Goal: Transaction & Acquisition: Purchase product/service

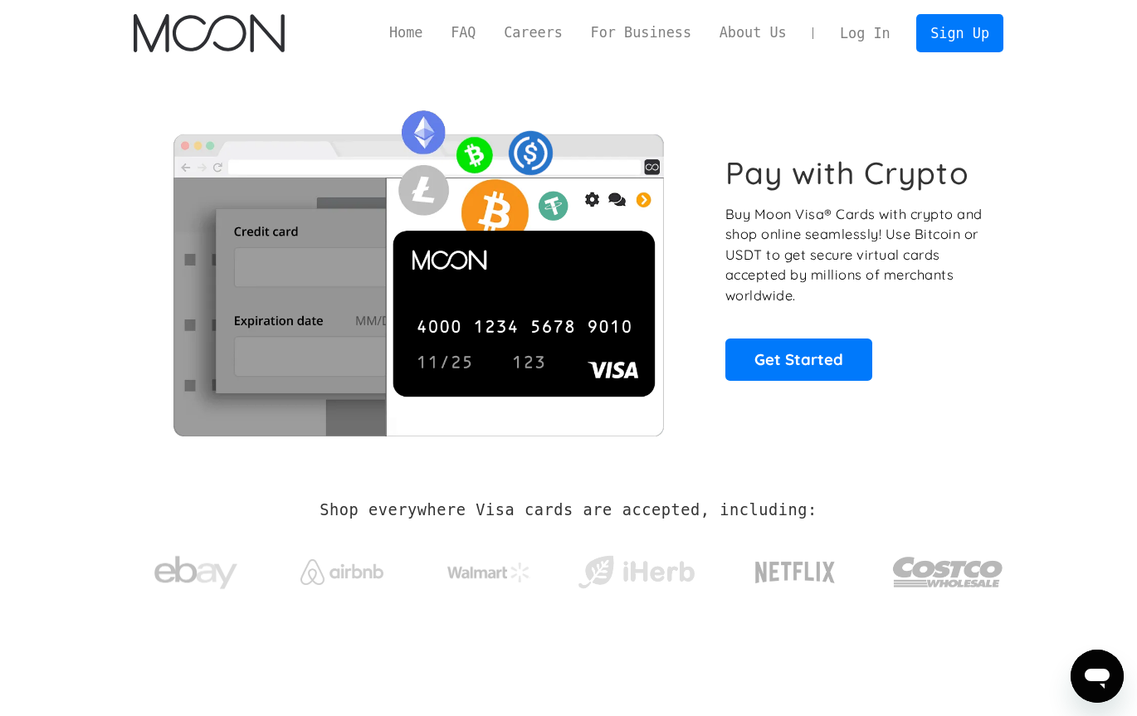
click at [877, 30] on link "Log In" at bounding box center [865, 33] width 78 height 37
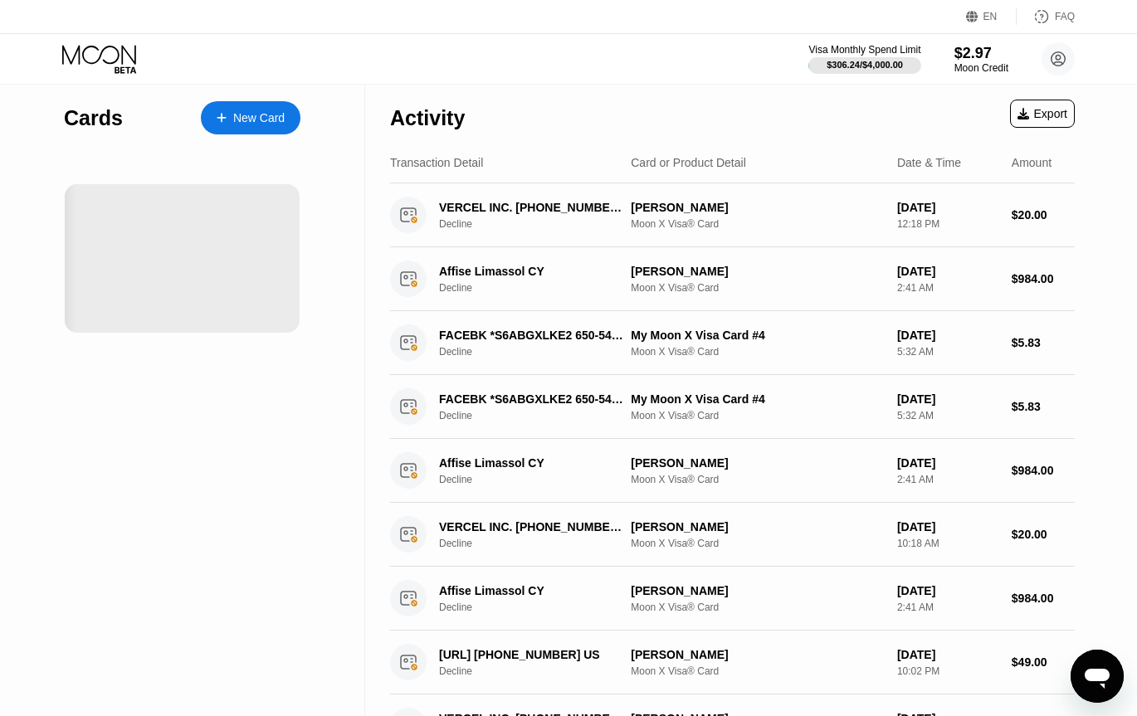
click at [709, 92] on div "Activity Export" at bounding box center [732, 114] width 685 height 58
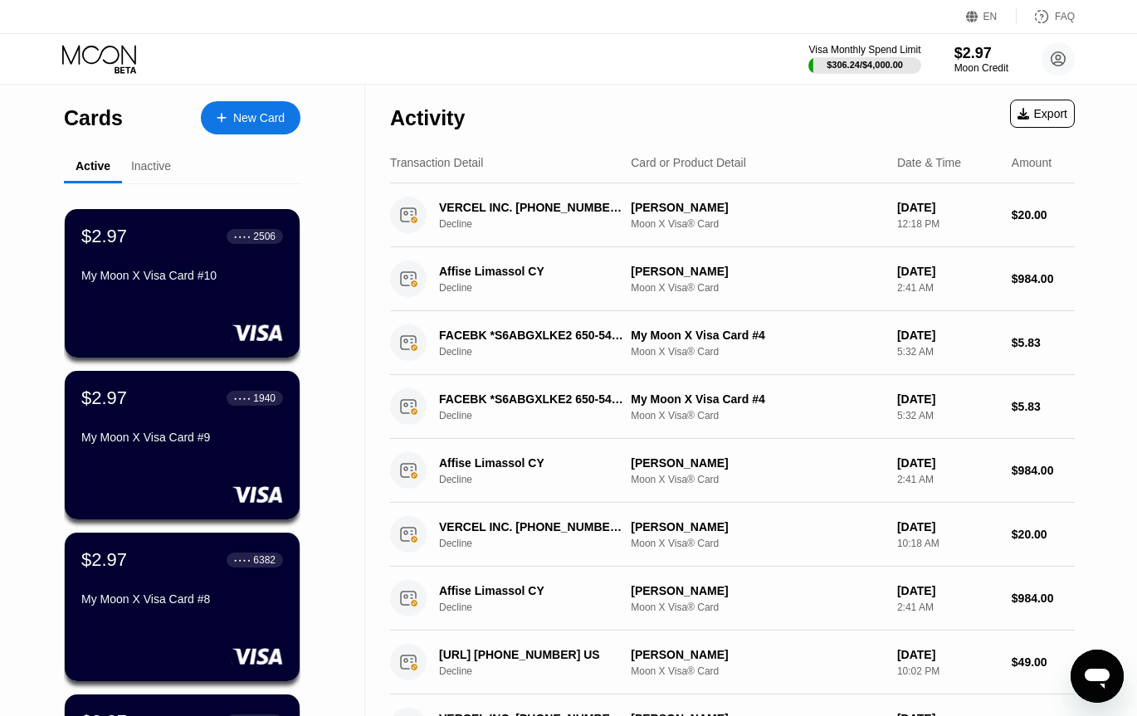
click at [953, 63] on div "Visa Monthly Spend Limit $306.24 / $4,000.00 $2.97 Moon Credit [PERSON_NAME] [E…" at bounding box center [941, 58] width 266 height 33
click at [968, 63] on div "Moon Credit" at bounding box center [981, 68] width 56 height 12
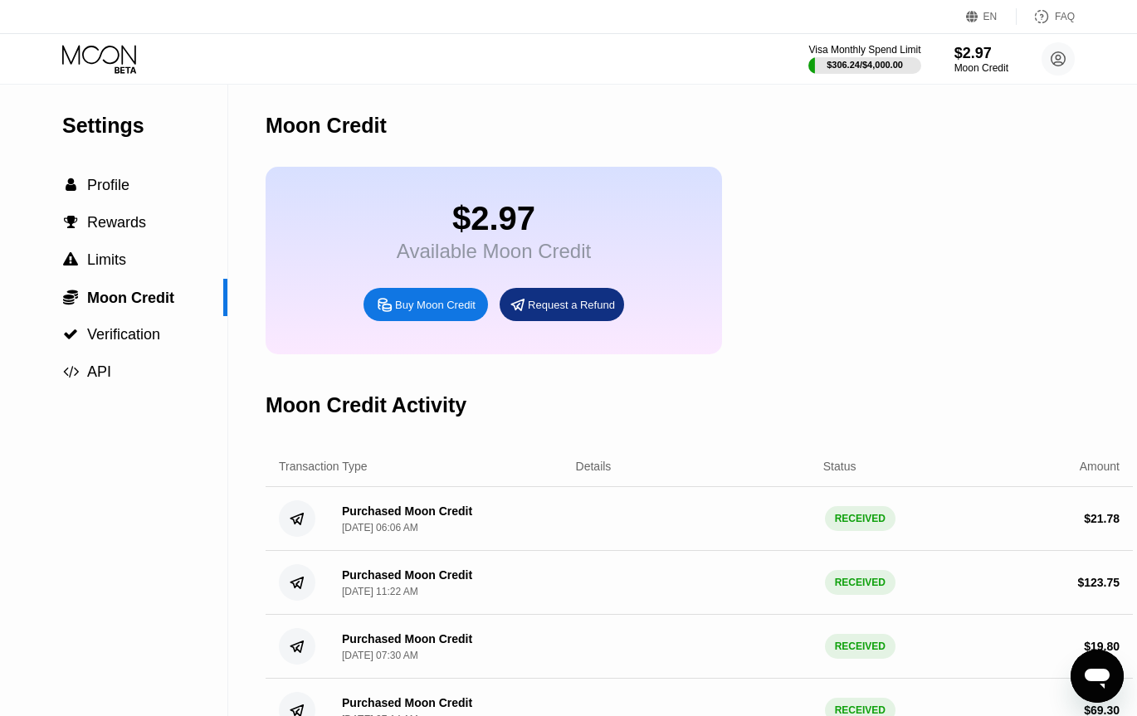
click at [452, 297] on div "$2.97 Available Moon Credit Buy Moon Credit Request a Refund" at bounding box center [494, 261] width 456 height 188
click at [450, 312] on div "Buy Moon Credit" at bounding box center [435, 305] width 80 height 14
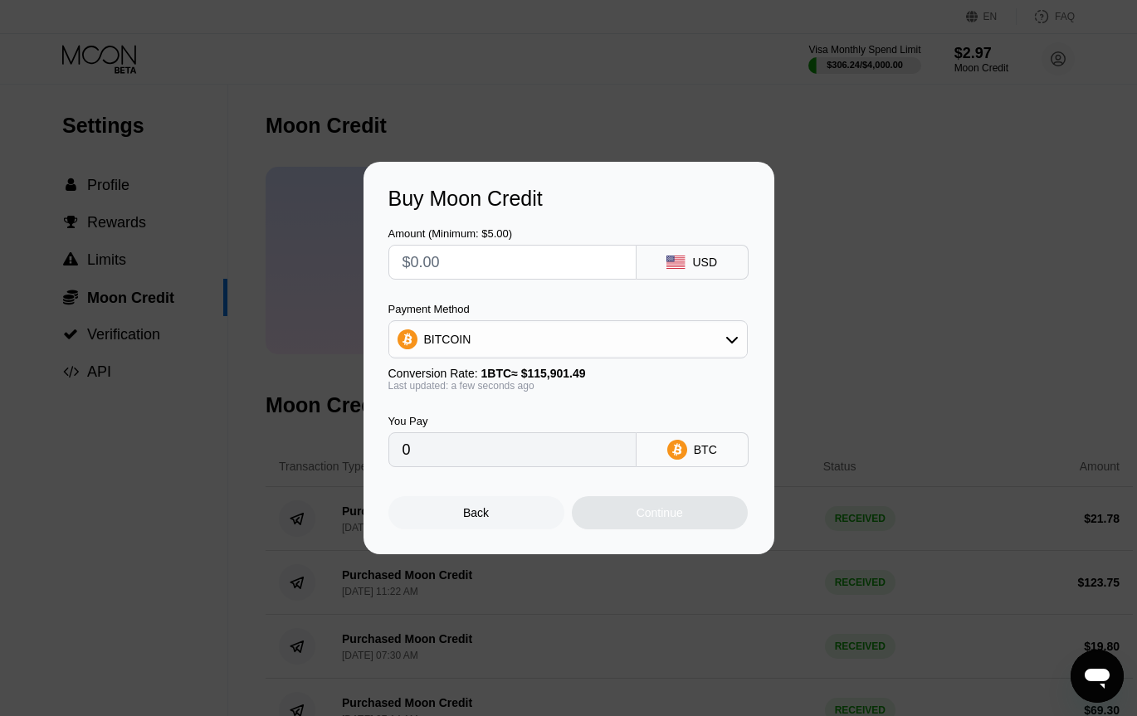
click at [624, 325] on div "BITCOIN" at bounding box center [568, 339] width 358 height 33
click at [576, 410] on div "USDT on TRON" at bounding box center [567, 421] width 349 height 33
type input "0.00"
click at [466, 256] on input "text" at bounding box center [512, 262] width 220 height 33
type input "$2"
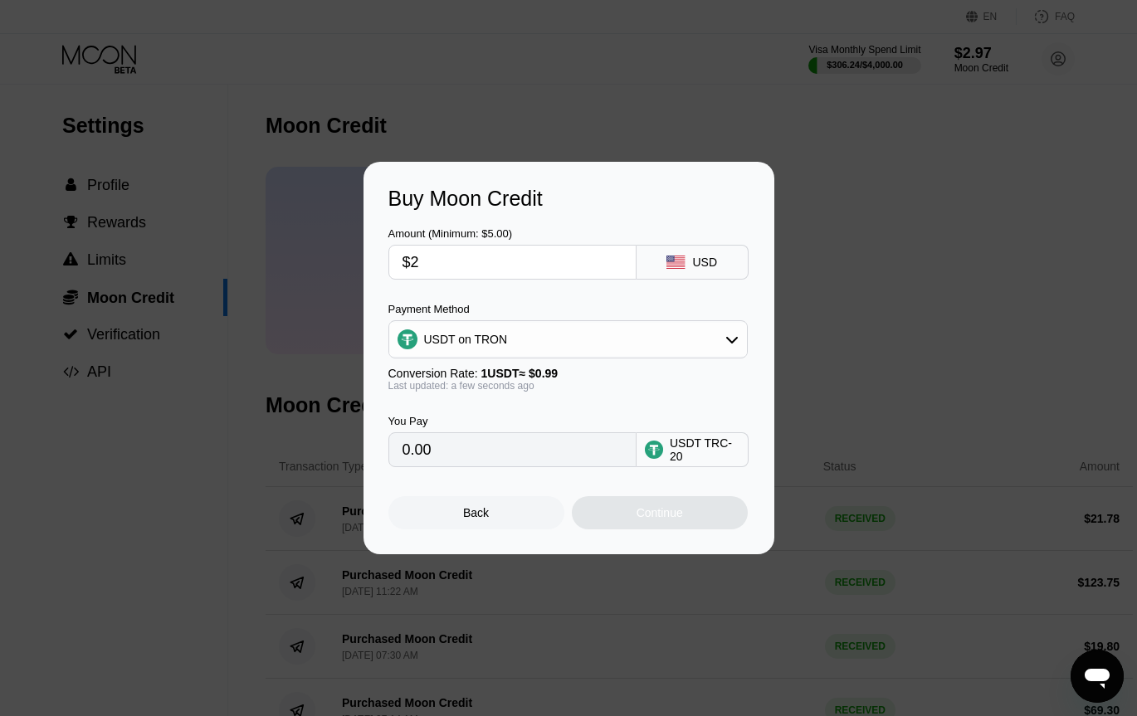
type input "2.02"
type input "$20"
type input "20.20"
click at [534, 466] on input "20.20" at bounding box center [512, 449] width 220 height 33
click at [443, 264] on input "$20" at bounding box center [512, 262] width 220 height 33
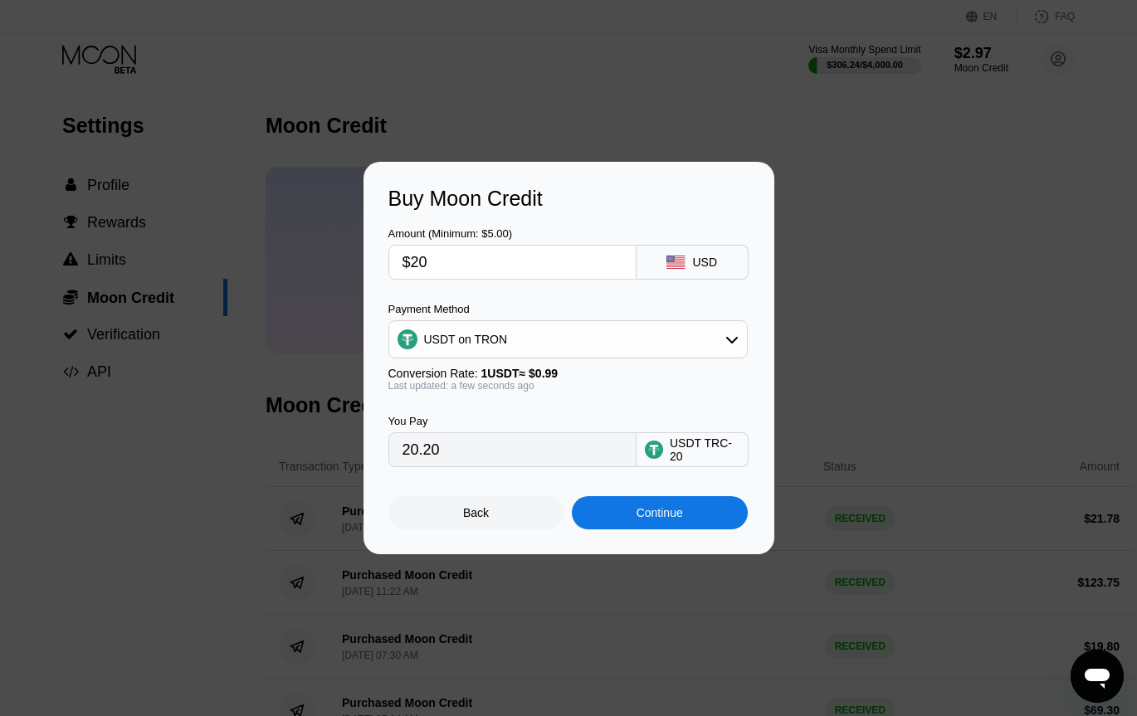
click at [443, 264] on input "$20" at bounding box center [512, 262] width 220 height 33
type input "$1"
type input "1.01"
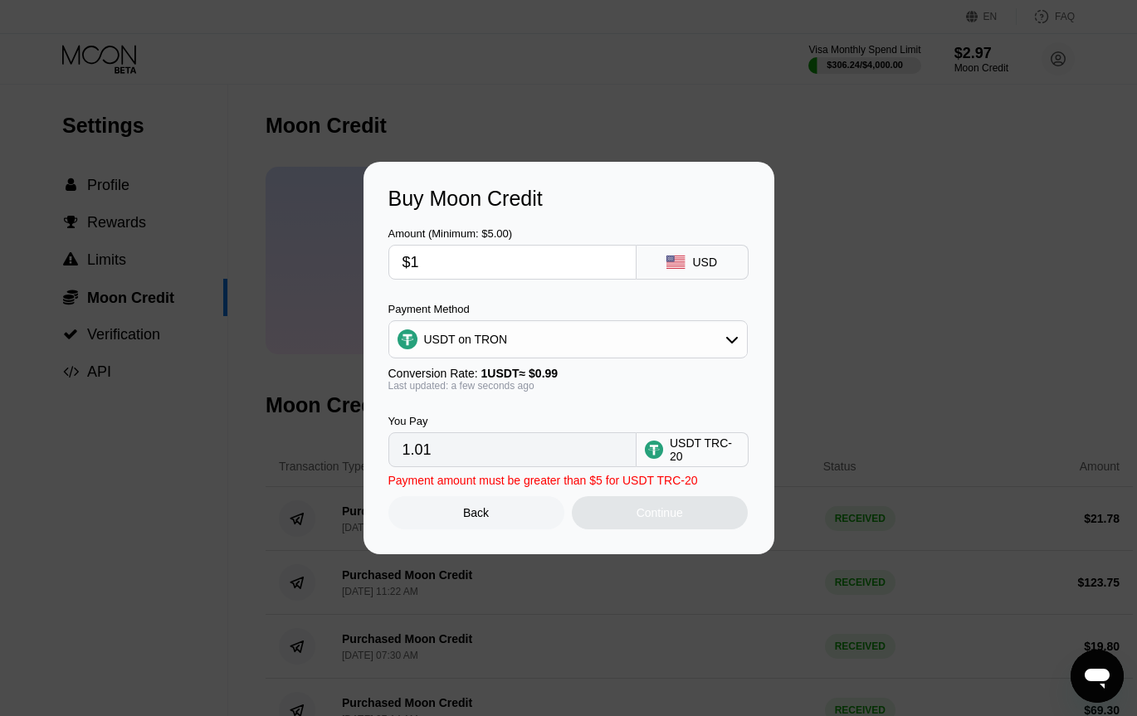
type input "$19"
type input "19.19"
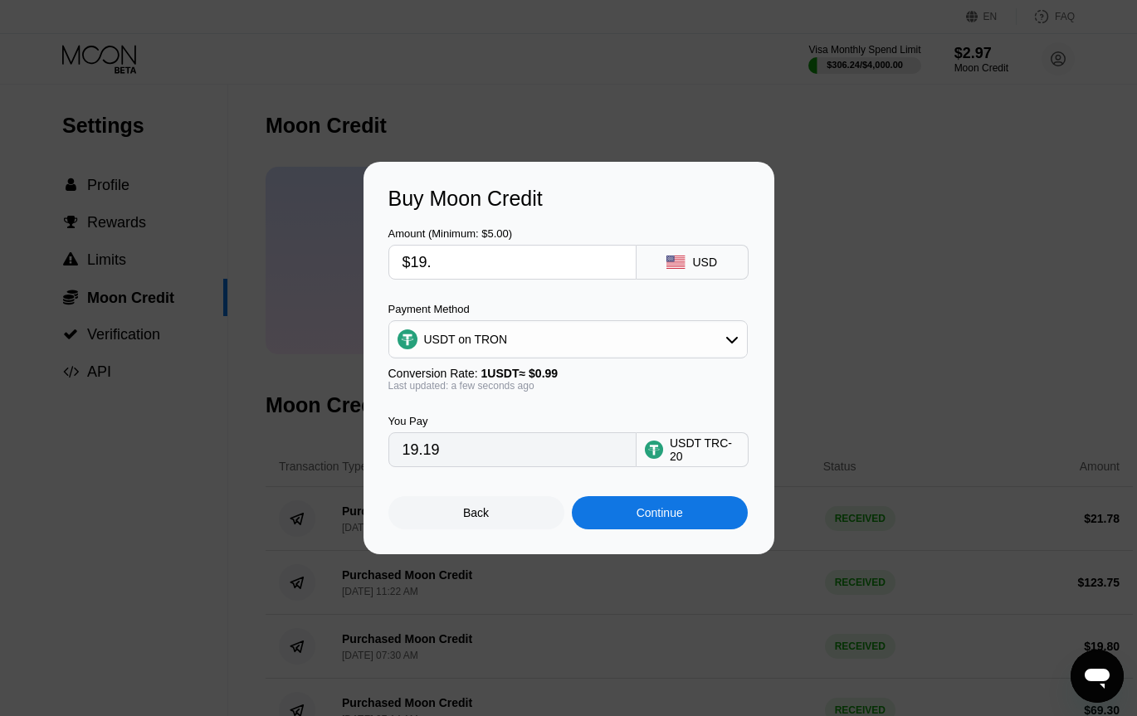
type input "$19.8"
type input "20.00"
type input "$19.8"
click at [690, 522] on div "Continue" at bounding box center [660, 512] width 176 height 33
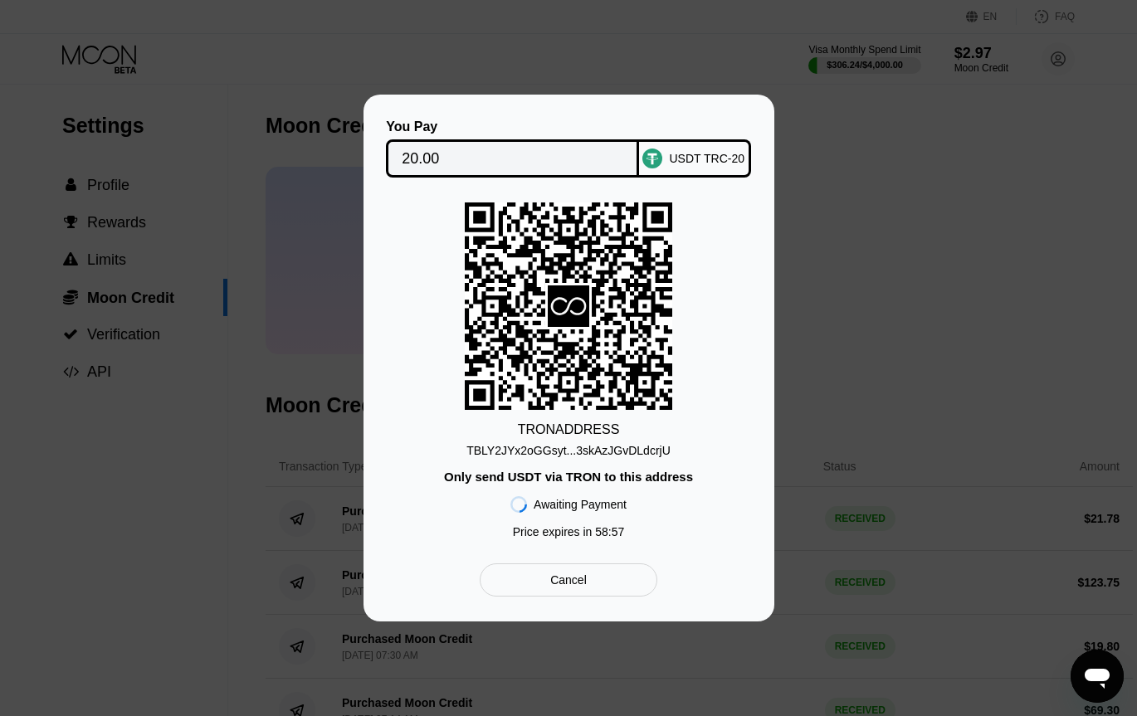
click at [434, 157] on input "20.00" at bounding box center [513, 158] width 222 height 33
click at [467, 151] on input "20.00" at bounding box center [513, 158] width 222 height 33
click at [881, 167] on div "You Pay 20.00 USDT TRC-20 TRON ADDRESS TBLY2JYx2oGGsyt...3skAzJGvDLdcrjU Only s…" at bounding box center [568, 358] width 1137 height 527
click at [553, 597] on div "Cancel" at bounding box center [568, 579] width 177 height 33
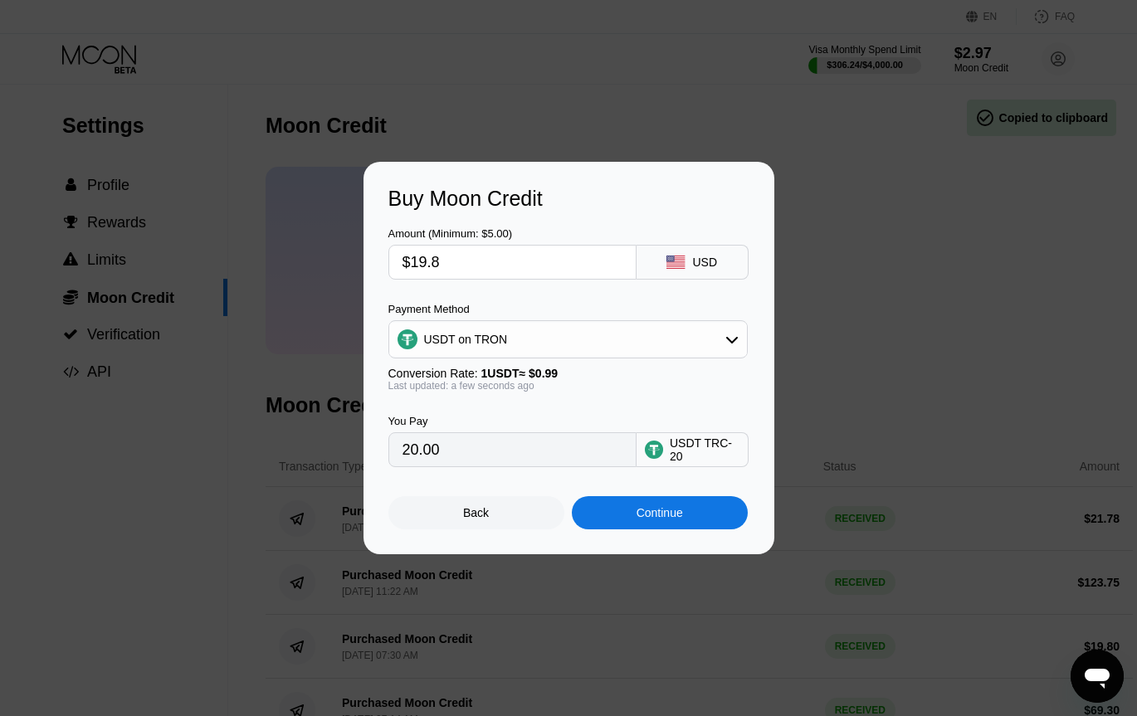
click at [415, 268] on input "$19.8" at bounding box center [512, 262] width 220 height 33
type input "$2"
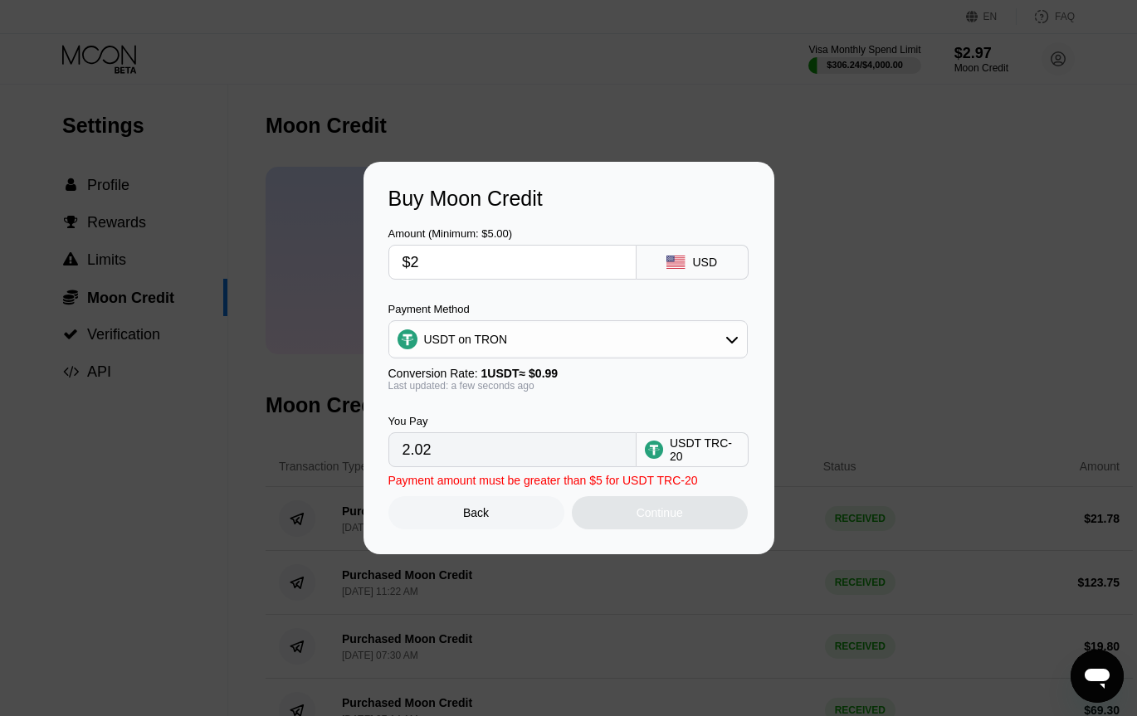
type input "2.02"
type input "$25"
type input "25.25"
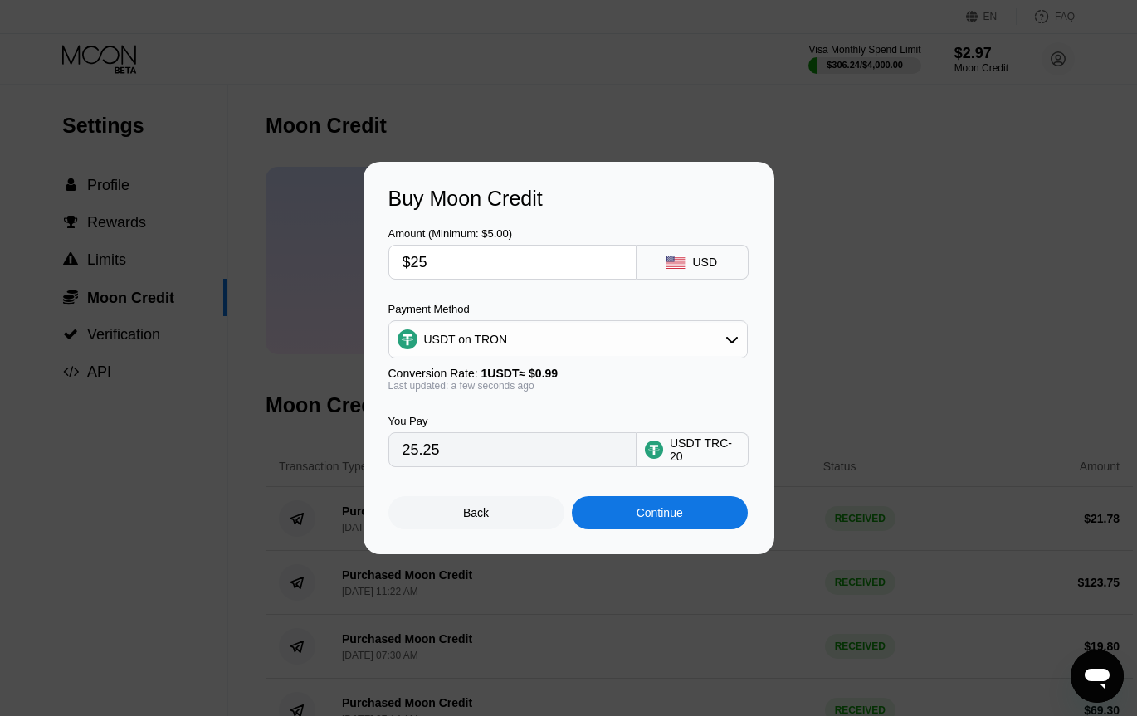
click at [426, 257] on input "$25" at bounding box center [512, 262] width 220 height 33
type input "$1"
type input "1.01"
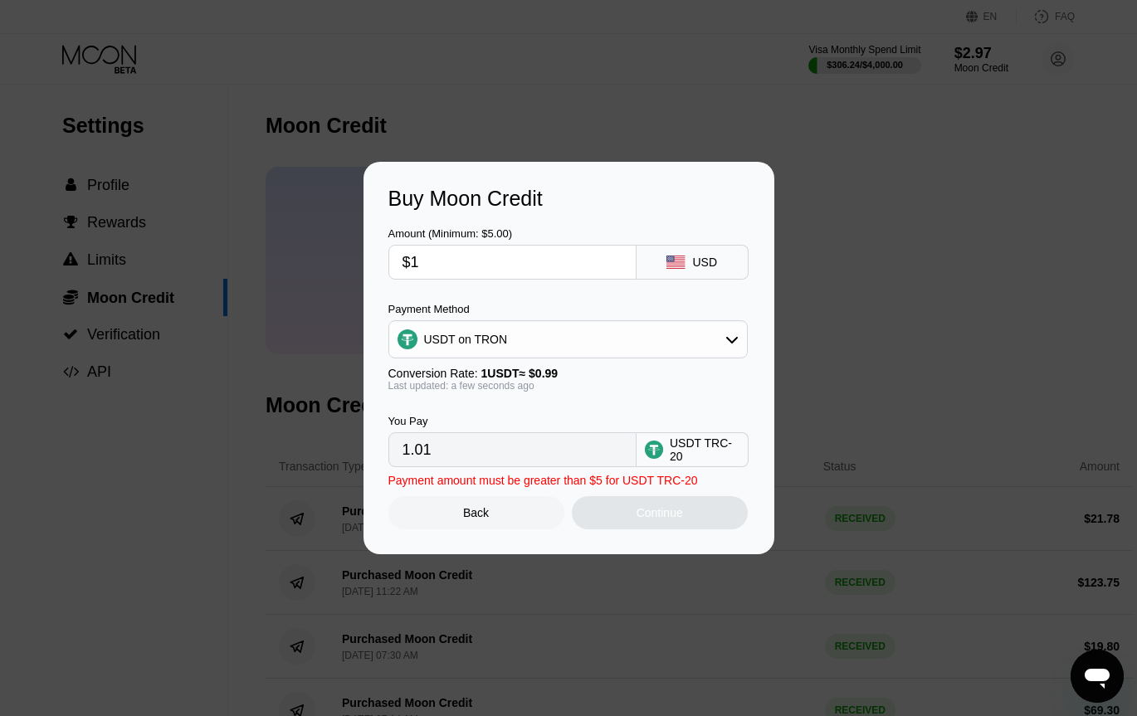
type input "$15"
type input "15.15"
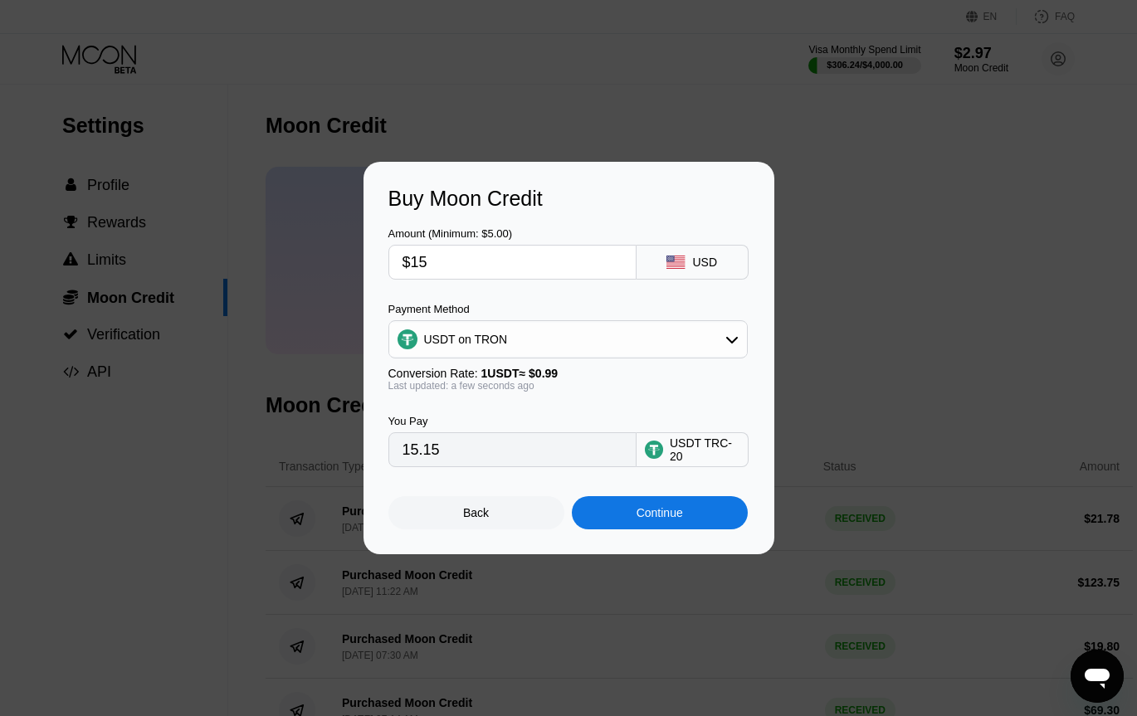
click at [661, 201] on div "Buy Moon Credit" at bounding box center [568, 199] width 361 height 24
drag, startPoint x: 412, startPoint y: 265, endPoint x: 394, endPoint y: 266, distance: 17.4
click at [394, 266] on div "$15" at bounding box center [512, 262] width 248 height 35
type input "$1"
type input "1.01"
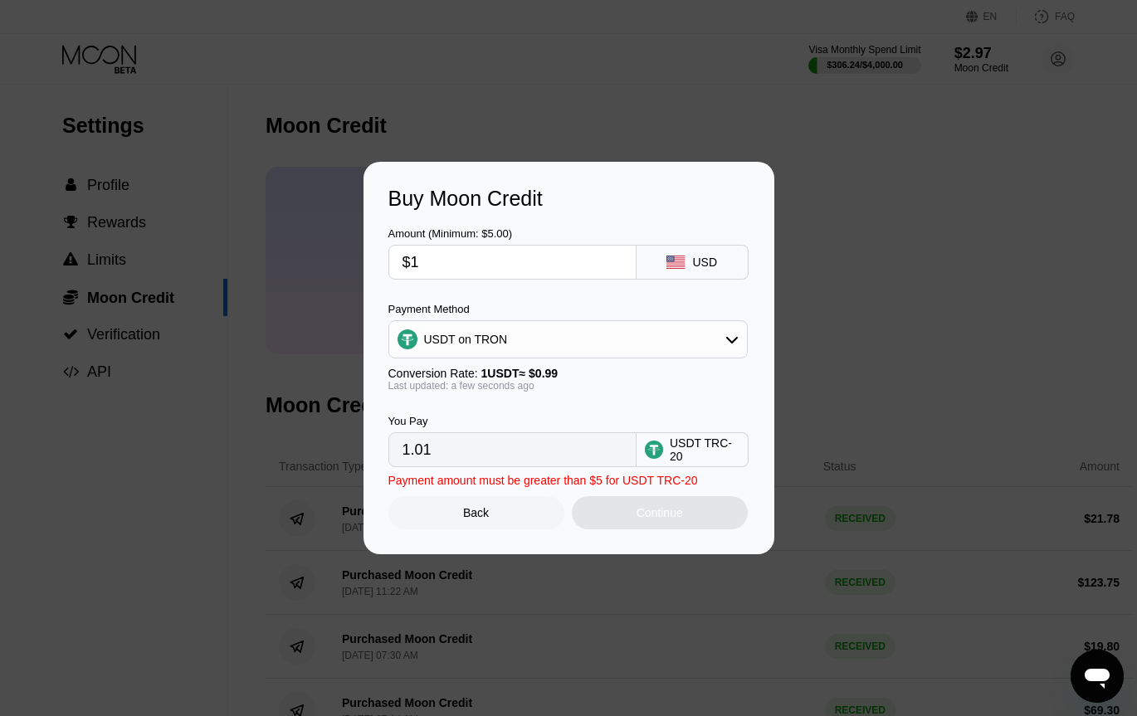
type input "$15"
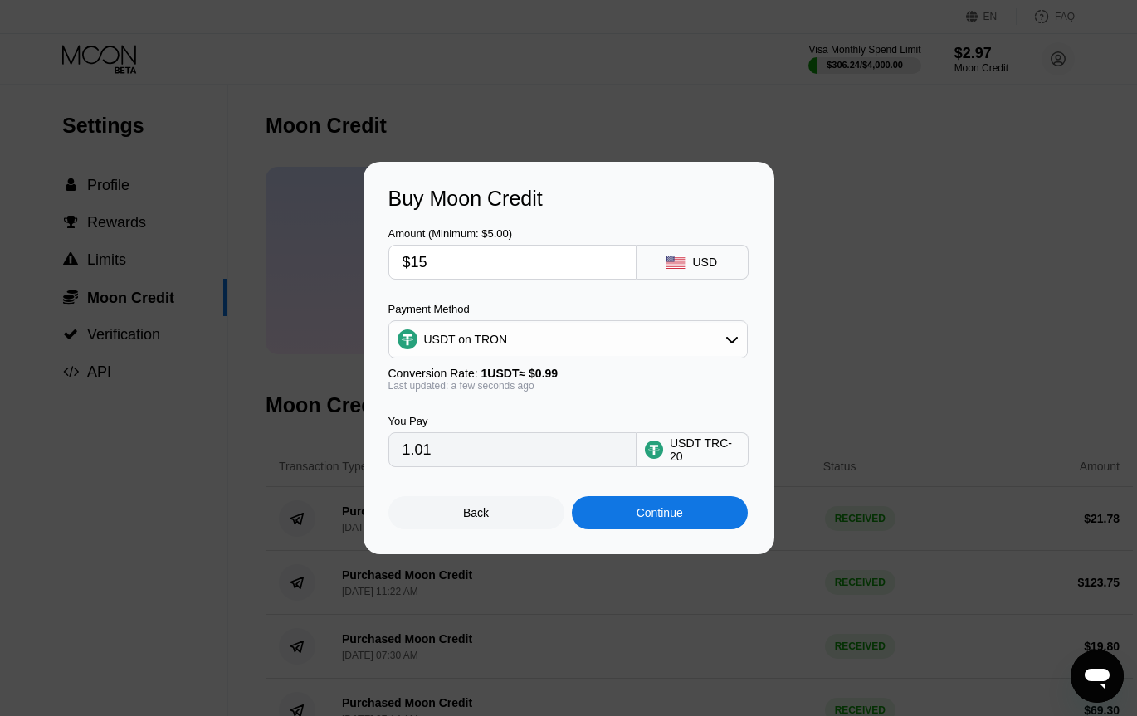
type input "15.15"
click at [417, 258] on input "$15" at bounding box center [512, 262] width 220 height 33
type input "$14"
type input "14.14"
type input "$14.6"
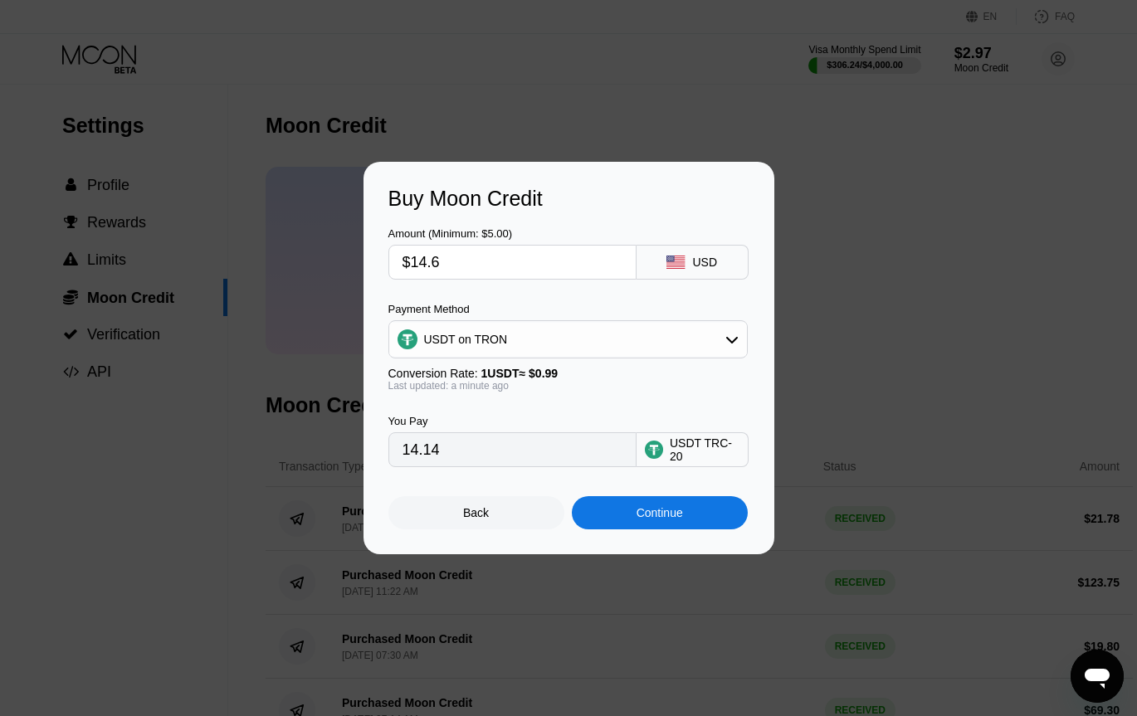
type input "14.75"
click at [433, 261] on input "$14.6" at bounding box center [512, 262] width 220 height 33
type input "$14.8"
type input "14.95"
click at [450, 260] on input "$14.8" at bounding box center [512, 262] width 220 height 33
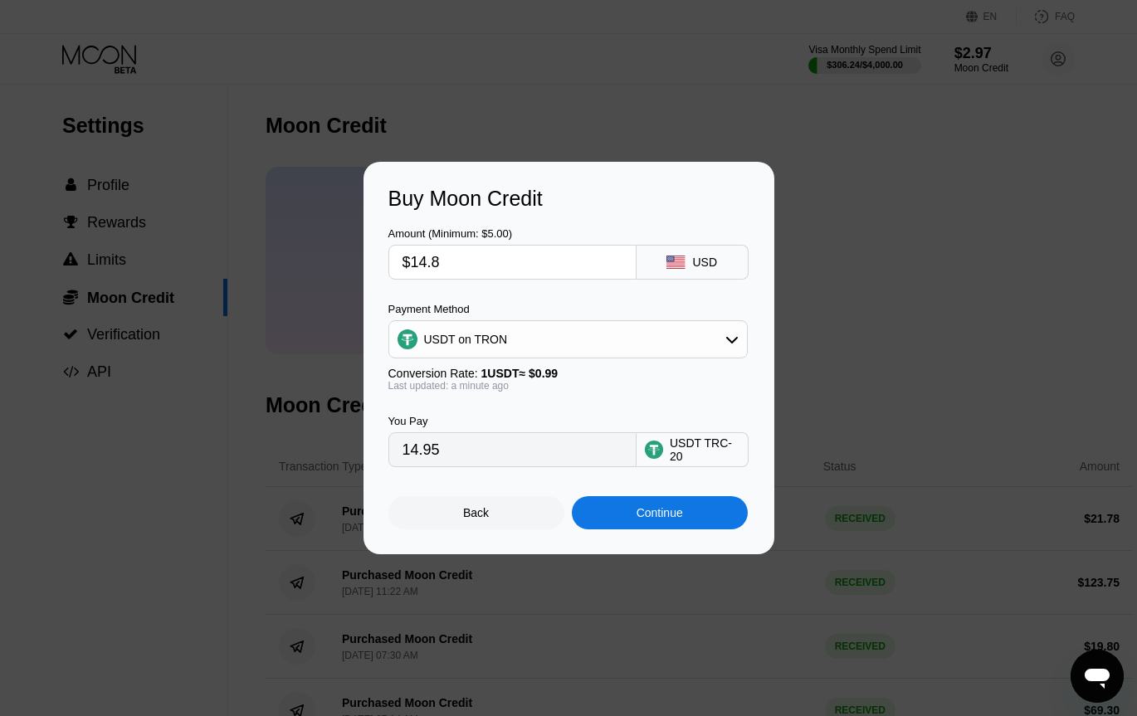
type input "$14.84"
type input "14.99"
click at [440, 261] on input "$14.84" at bounding box center [512, 262] width 220 height 33
type input "$14.85"
type input "15.00"
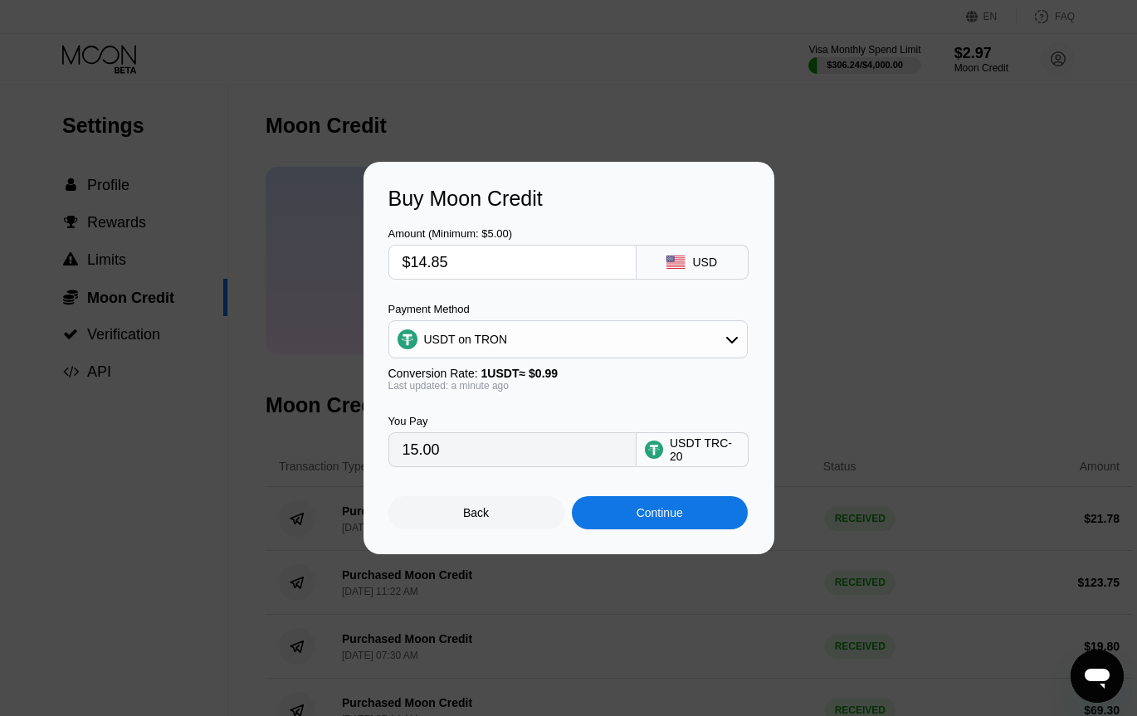
type input "$14.85"
click at [676, 514] on div "Continue" at bounding box center [659, 512] width 46 height 13
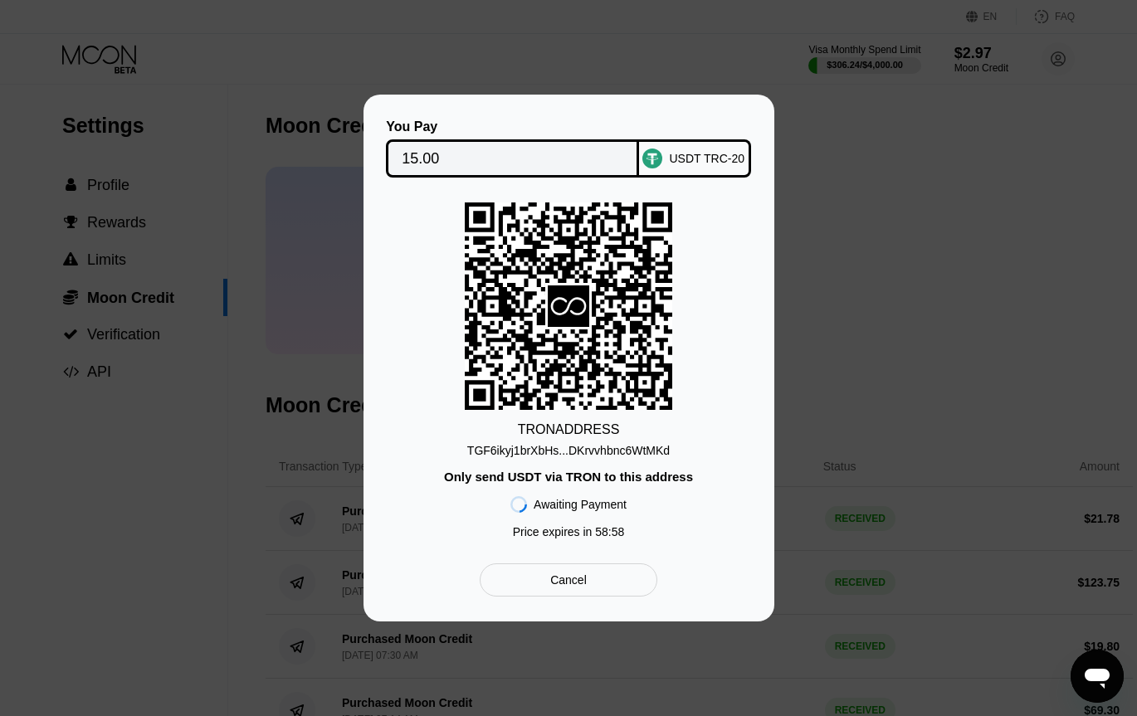
click at [624, 451] on div "TGF6ikyj1brXbHs...DKrvvhbnc6WtMKd" at bounding box center [568, 450] width 202 height 13
click at [521, 104] on div "You Pay 15.00 USDT TRC-20 TRON ADDRESS TGF6ikyj1brXbHs...DKrvvhbnc6WtMKd Only s…" at bounding box center [568, 358] width 411 height 527
click at [642, 109] on div "You Pay 15.00 USDT TRC-20 TRON ADDRESS TGF6ikyj1brXbHs...DKrvvhbnc6WtMKd Only s…" at bounding box center [568, 358] width 411 height 527
click at [608, 450] on div "TGF6ikyj1brXbHs...DKrvvhbnc6WtMKd" at bounding box center [568, 450] width 202 height 13
click at [555, 110] on div "You Pay 15.00 USDT TRC-20 TRON ADDRESS TGF6ikyj1brXbHs...DKrvvhbnc6WtMKd Only s…" at bounding box center [568, 358] width 411 height 527
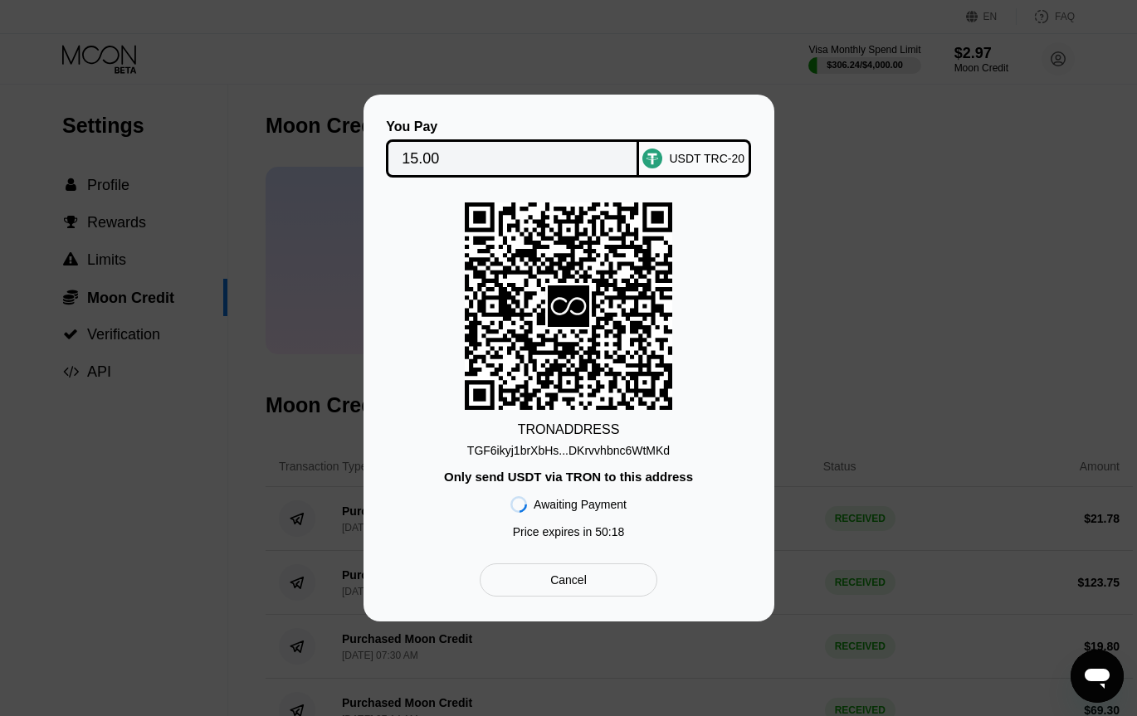
click at [1050, 171] on div "You Pay 15.00 USDT TRC-20 TRON ADDRESS TGF6ikyj1brXbHs...DKrvvhbnc6WtMKd Only s…" at bounding box center [568, 358] width 1137 height 527
drag, startPoint x: 651, startPoint y: 316, endPoint x: 675, endPoint y: 380, distance: 68.0
click at [662, 350] on icon at bounding box center [568, 305] width 207 height 207
click at [681, 420] on div "TRON ADDRESS TGF6ikyj1brXbHs...DKrvvhbnc6WtMKd Only send USDT via TRON to this …" at bounding box center [568, 374] width 361 height 344
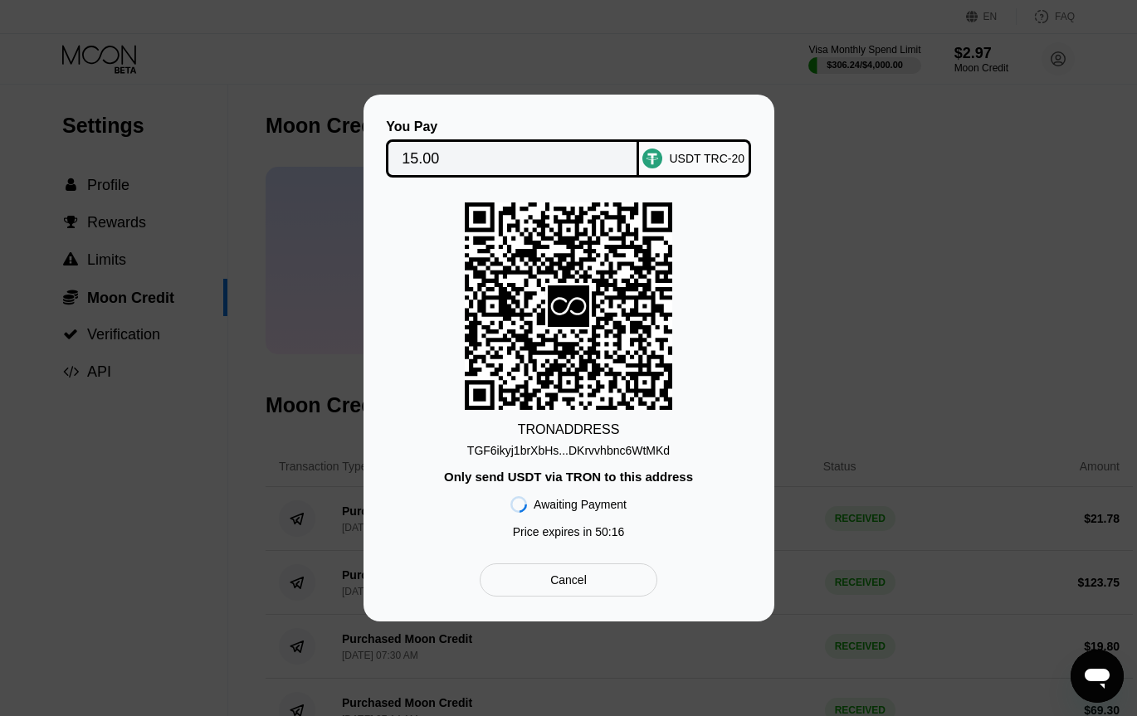
click at [683, 398] on div "TRON ADDRESS TGF6ikyj1brXbHs...DKrvvhbnc6WtMKd Only send USDT via TRON to this …" at bounding box center [568, 374] width 361 height 344
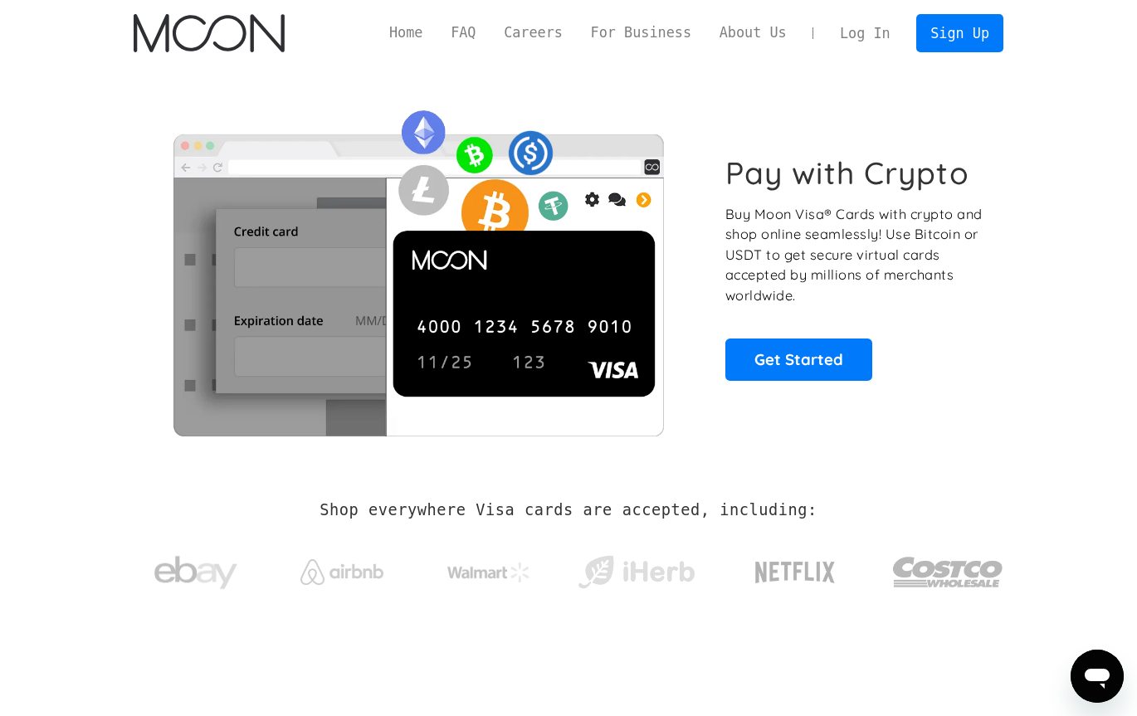
click at [854, 33] on link "Log In" at bounding box center [865, 33] width 78 height 37
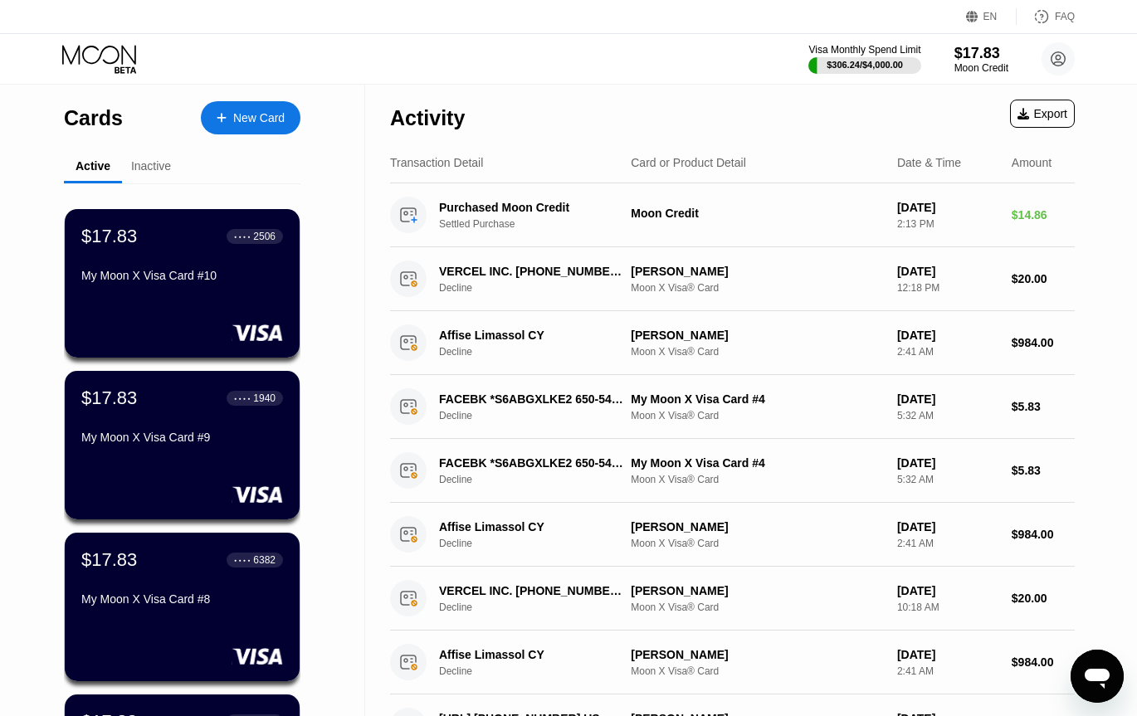
click at [762, 121] on div "Activity Export" at bounding box center [732, 114] width 685 height 58
click at [973, 66] on div "Moon Credit" at bounding box center [981, 68] width 56 height 12
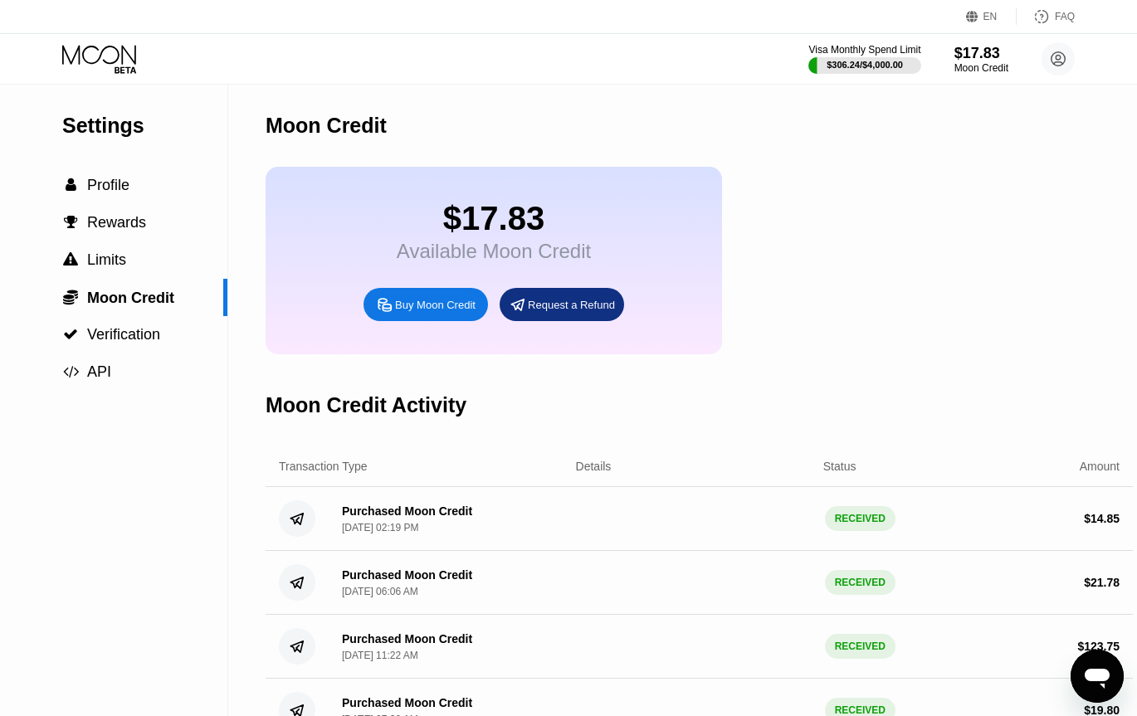
click at [728, 191] on div "$17.83 Available Moon Credit Buy Moon Credit Request a Refund" at bounding box center [699, 261] width 867 height 188
click at [795, 207] on div "$17.83 Available Moon Credit Buy Moon Credit Request a Refund" at bounding box center [699, 261] width 867 height 188
drag, startPoint x: 466, startPoint y: 202, endPoint x: 471, endPoint y: 218, distance: 17.3
click at [546, 218] on div "$17.83 Available Moon Credit Buy Moon Credit Request a Refund" at bounding box center [494, 261] width 456 height 188
drag, startPoint x: 492, startPoint y: 223, endPoint x: 539, endPoint y: 254, distance: 55.7
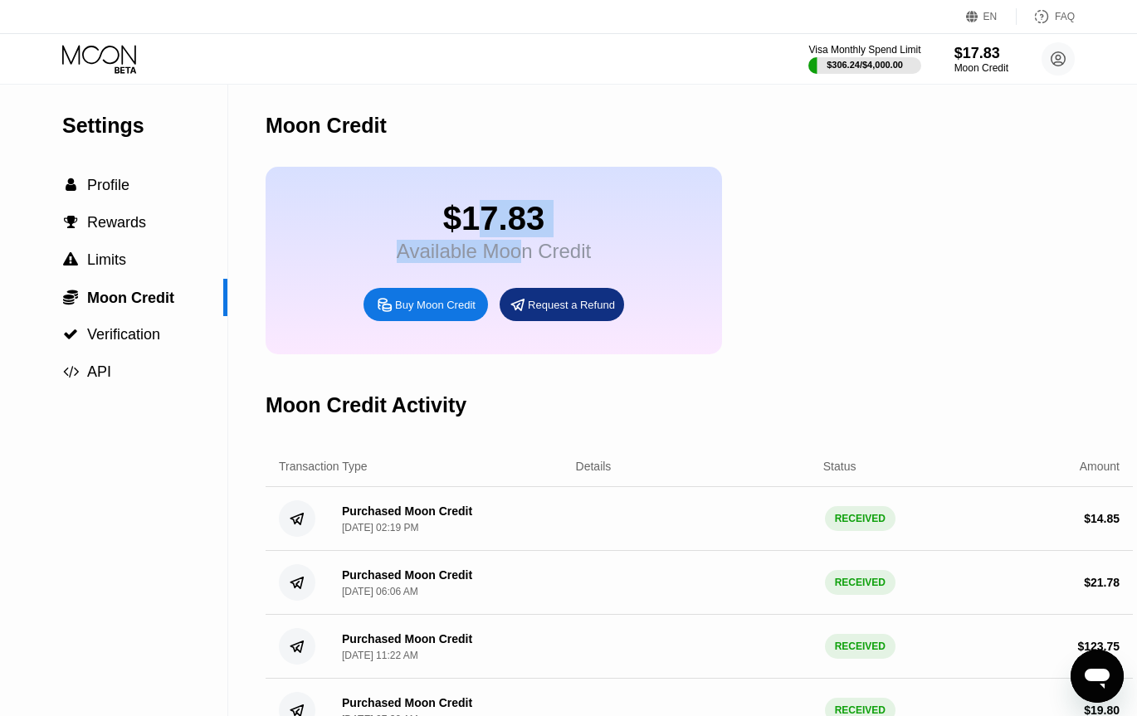
click at [533, 254] on div "$17.83 Available Moon Credit" at bounding box center [494, 231] width 194 height 63
click at [515, 225] on div "$17.83" at bounding box center [494, 218] width 194 height 37
